Goal: Task Accomplishment & Management: Manage account settings

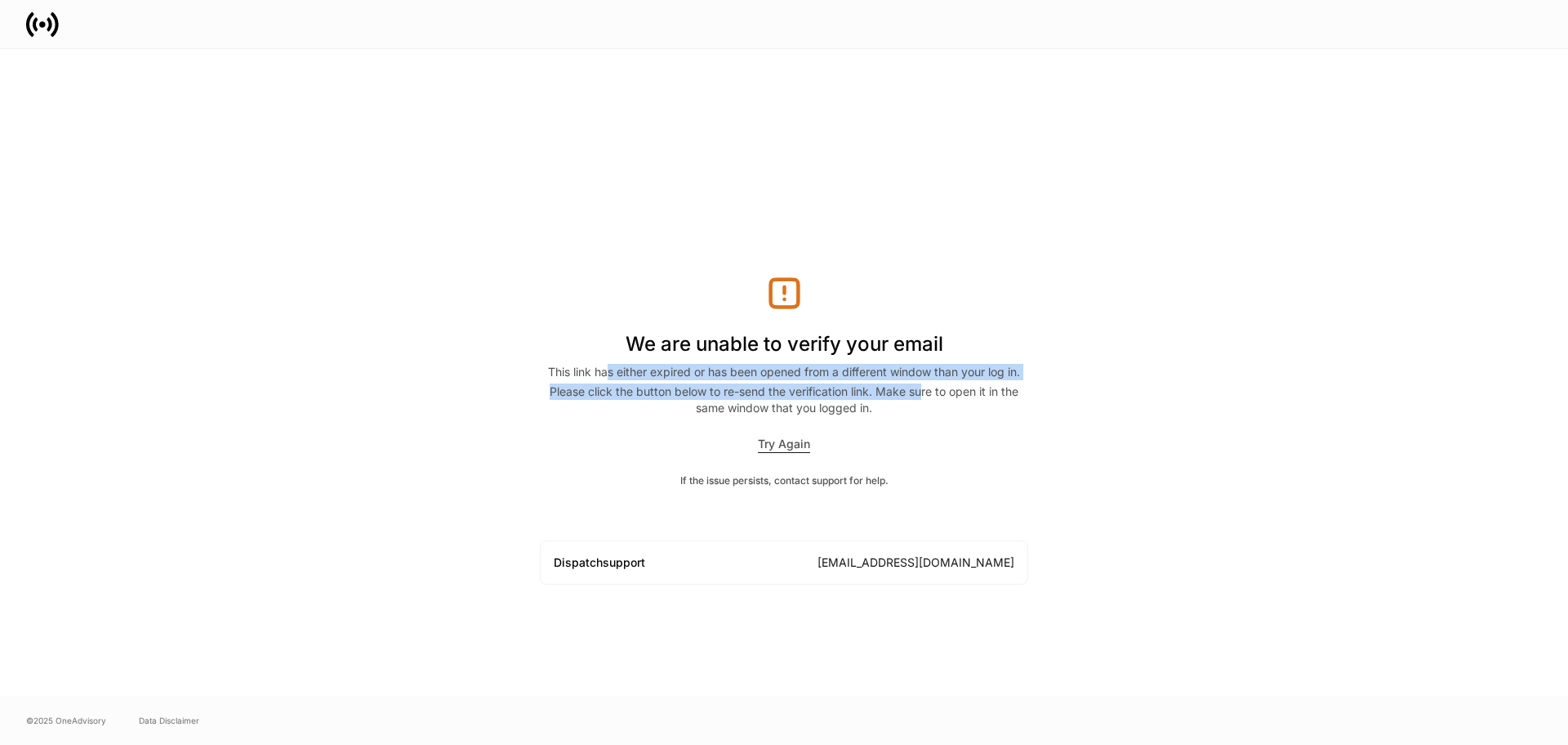
drag, startPoint x: 890, startPoint y: 393, endPoint x: 921, endPoint y: 398, distance: 31.4
click at [921, 398] on div "We are unable to verify your email This link has either expired or has been ope…" at bounding box center [784, 429] width 488 height 310
click at [921, 398] on div "Please click the button below to re-send the verification link. Make sure to op…" at bounding box center [784, 400] width 488 height 33
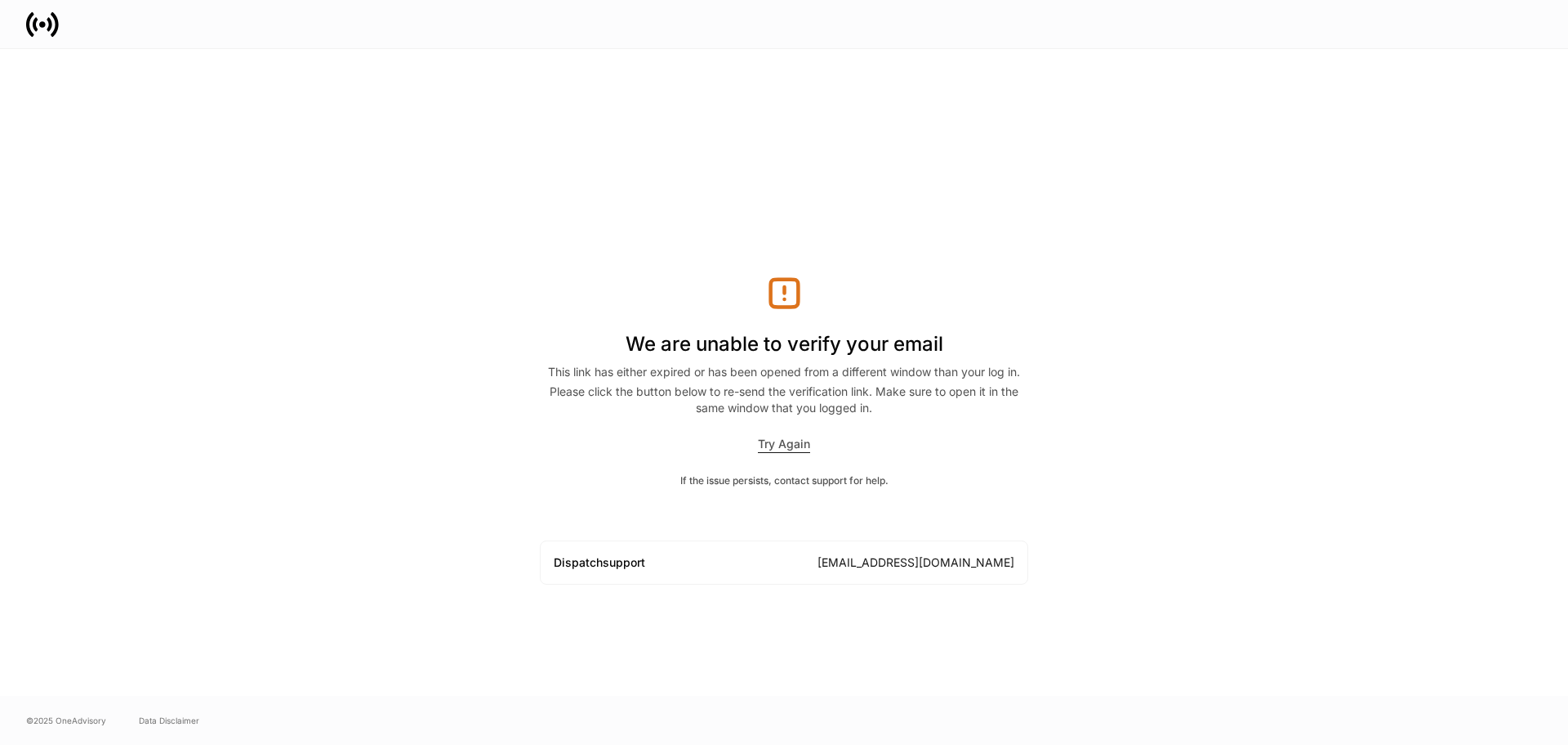
click at [812, 448] on div "Try Again" at bounding box center [784, 444] width 488 height 17
click at [804, 446] on div "Try Again" at bounding box center [784, 444] width 52 height 17
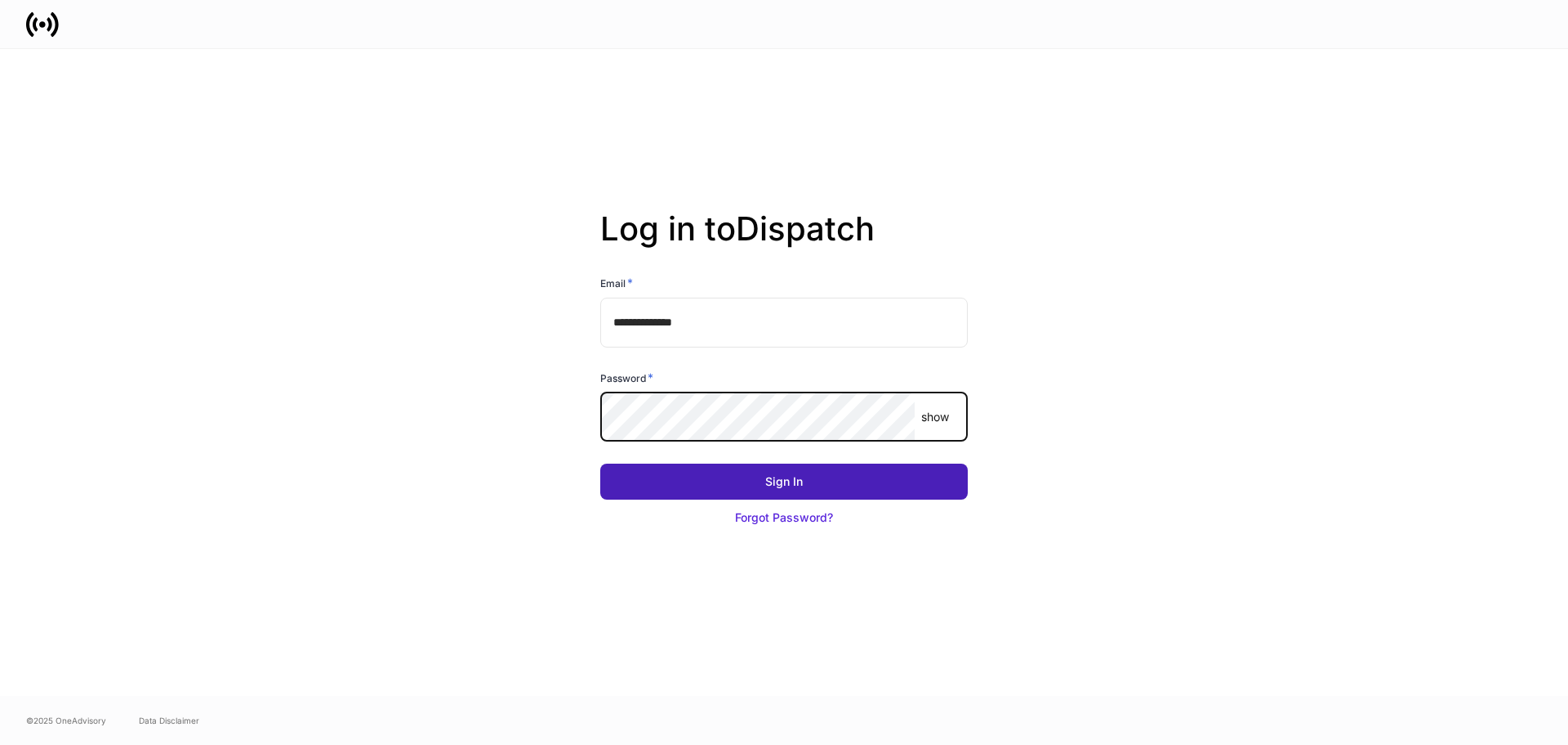
click at [923, 489] on button "Sign In" at bounding box center [784, 482] width 368 height 36
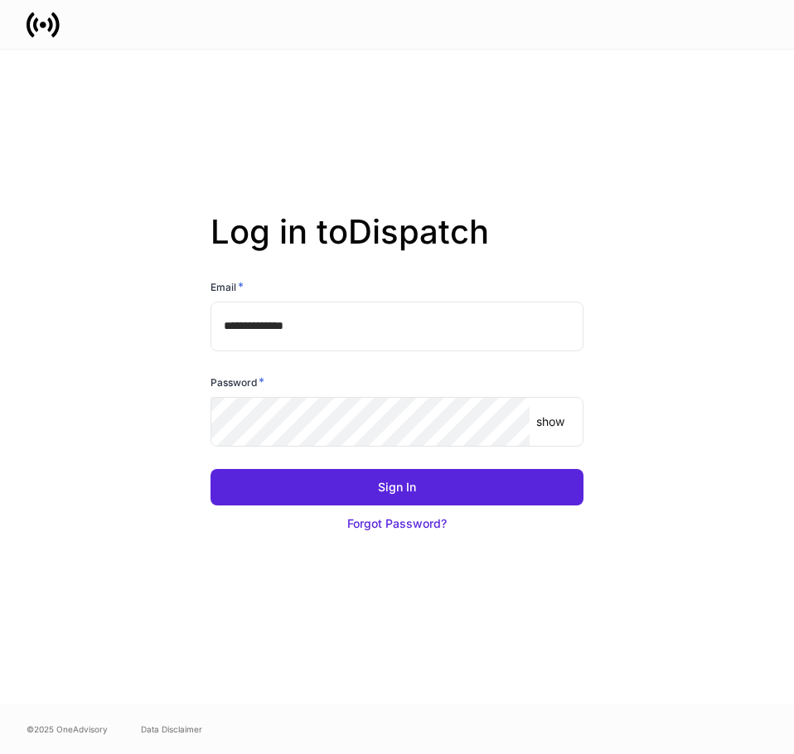
click at [546, 426] on p "show" at bounding box center [550, 421] width 28 height 17
click at [554, 416] on p "hide" at bounding box center [553, 421] width 23 height 17
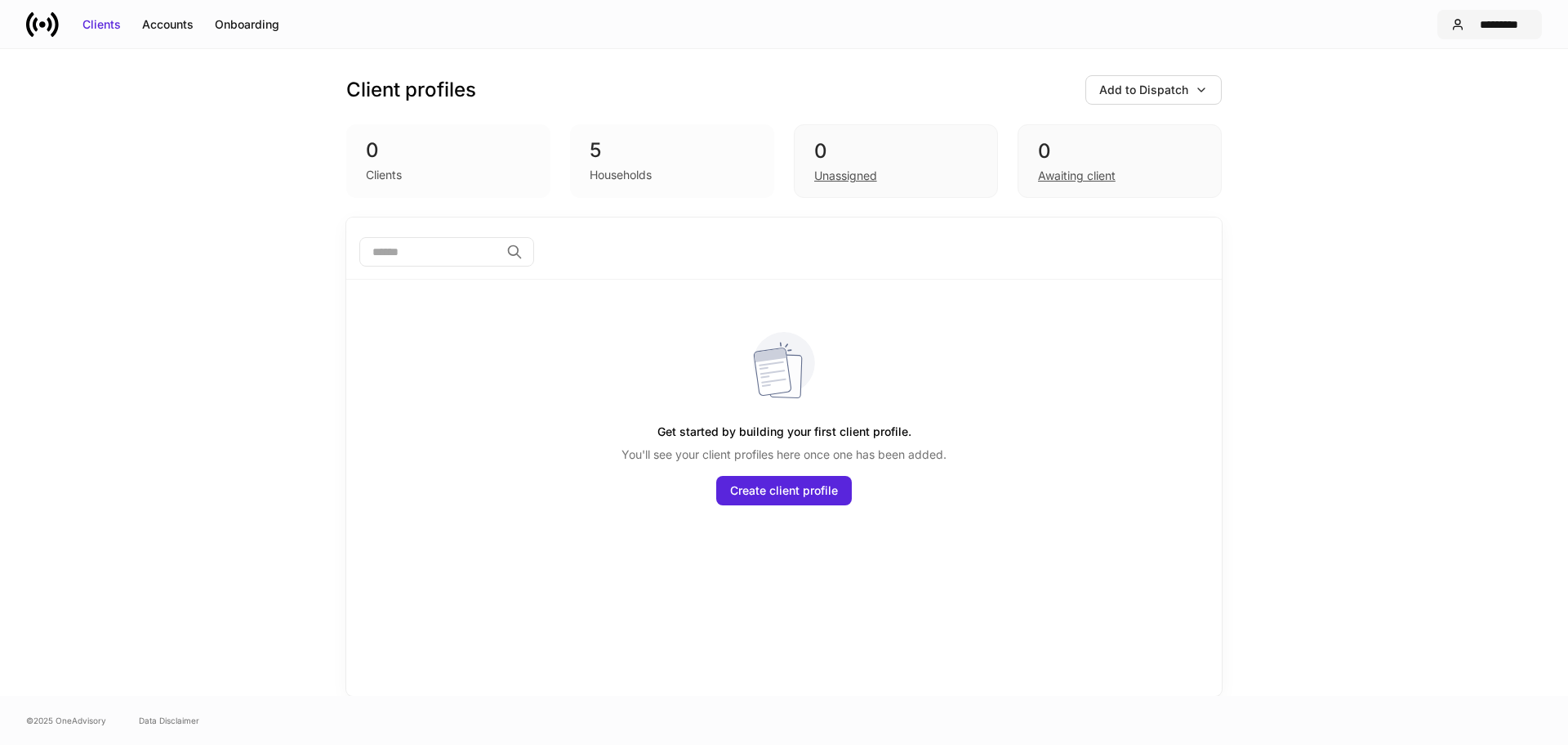
click at [1493, 21] on div "*********" at bounding box center [1500, 25] width 57 height 17
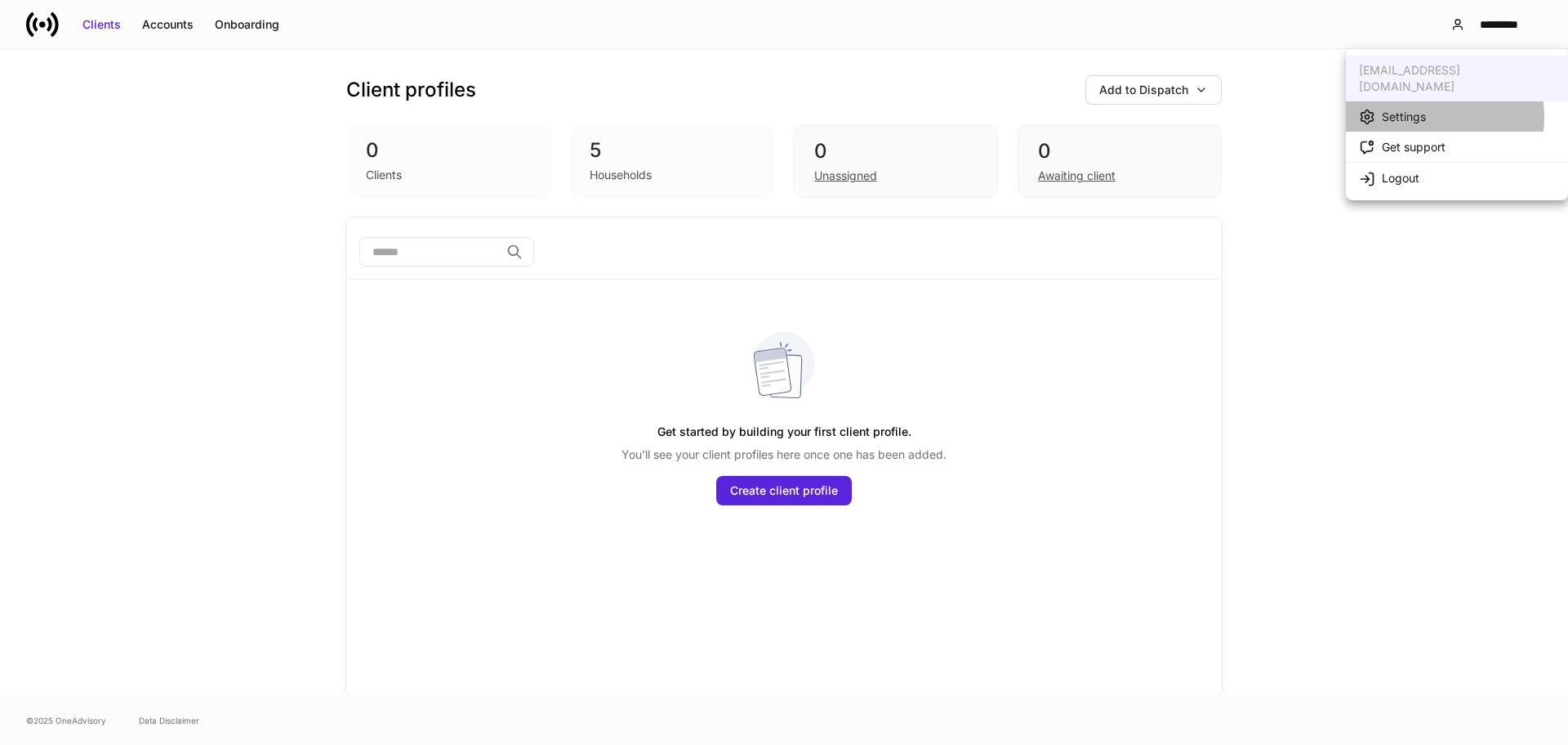
click at [1435, 102] on li "Settings" at bounding box center [1457, 116] width 222 height 31
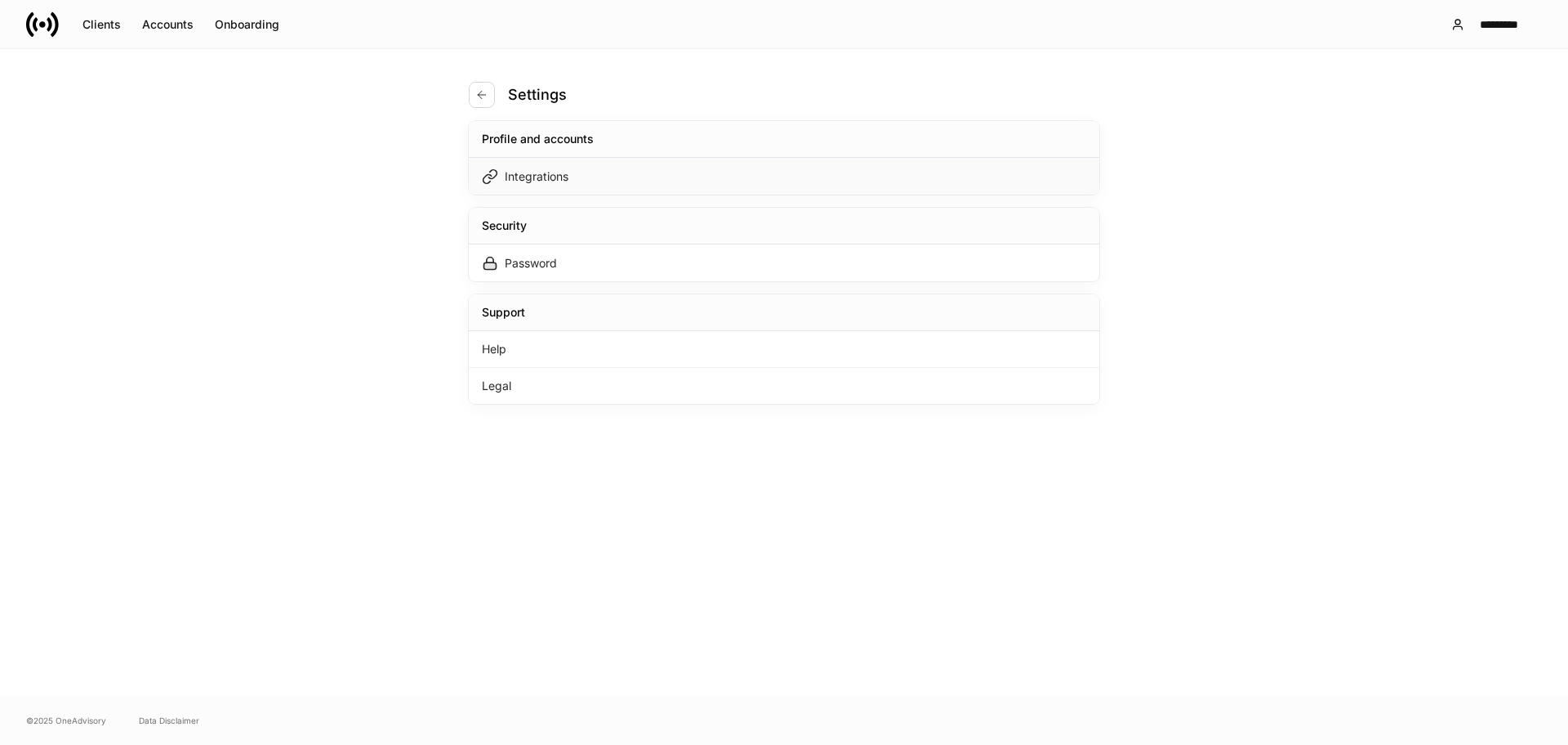
click at [595, 179] on div "Integrations" at bounding box center [784, 176] width 631 height 37
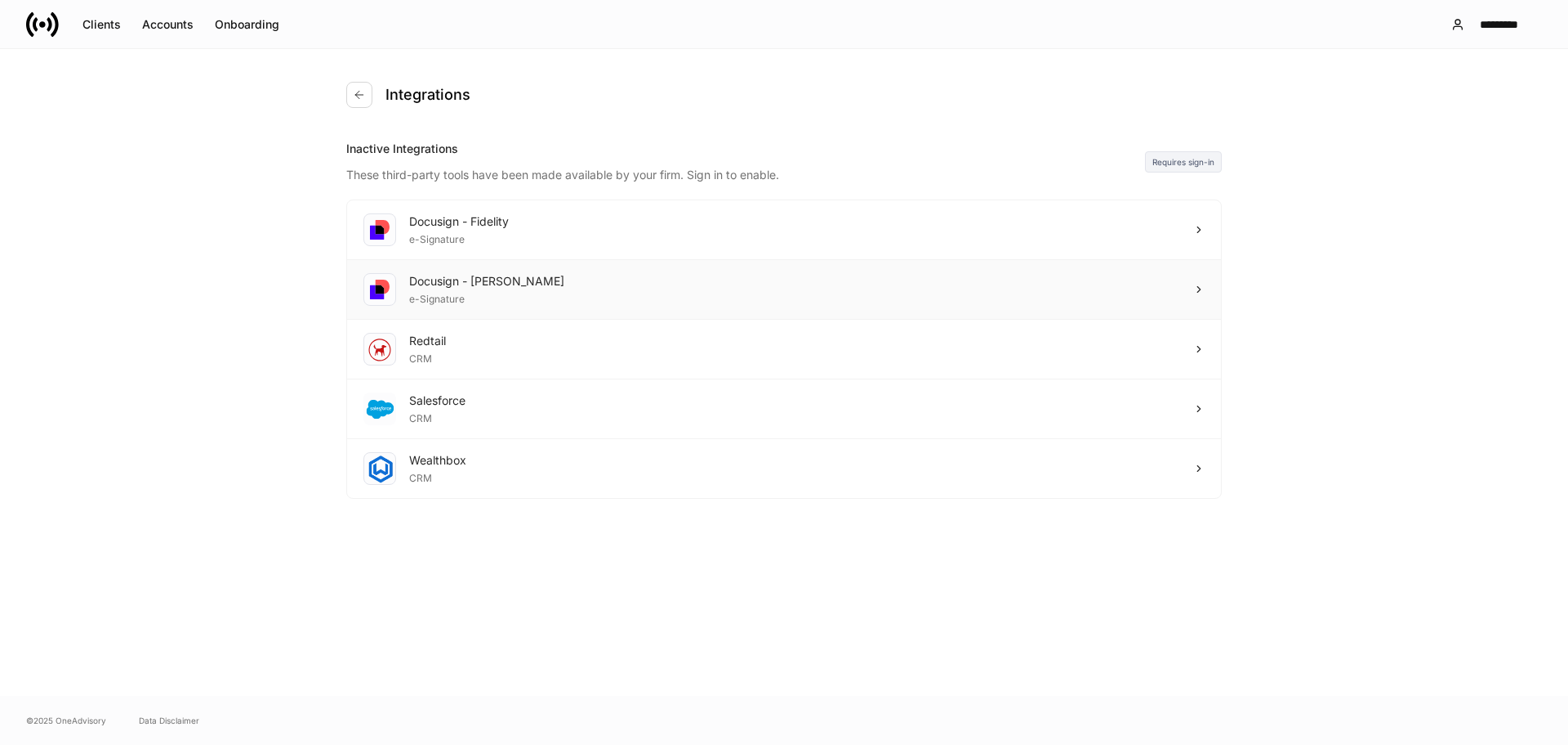
click at [568, 285] on div "Docusign - Schwab e-Signature" at bounding box center [784, 289] width 874 height 59
